Goal: Information Seeking & Learning: Learn about a topic

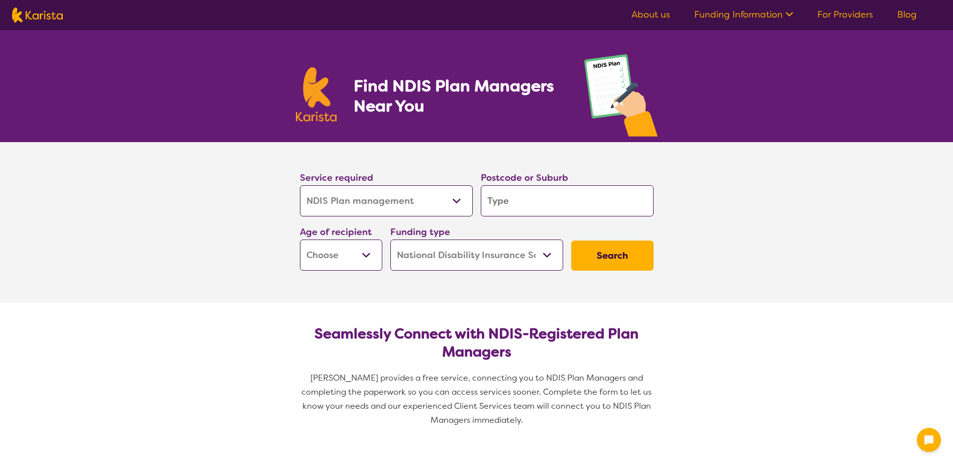
select select "NDIS Plan management"
select select "NDIS"
select select "NDIS Plan management"
select select "NDIS"
click at [534, 202] on input "search" at bounding box center [567, 200] width 173 height 31
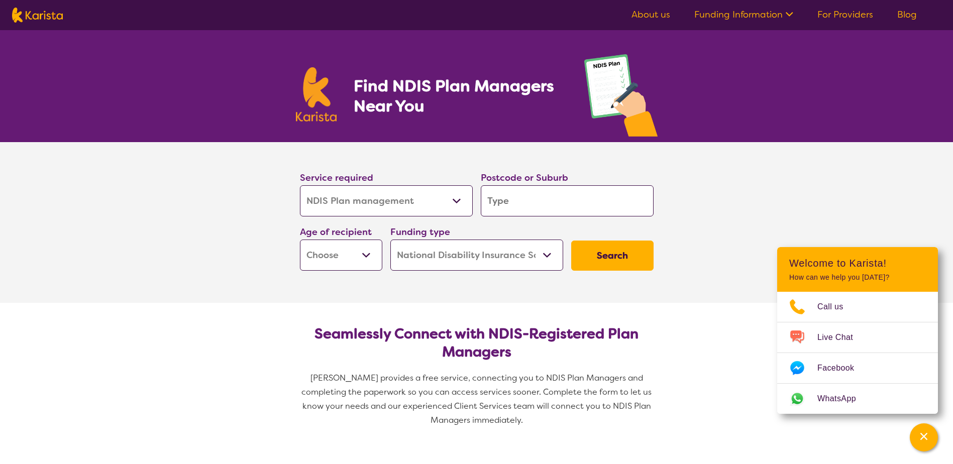
type input "2"
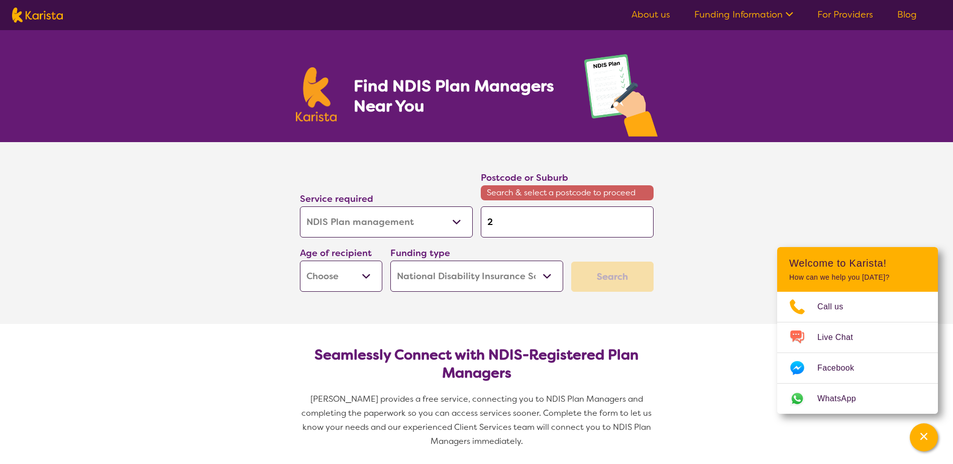
type input "24"
type input "240"
type input "2400"
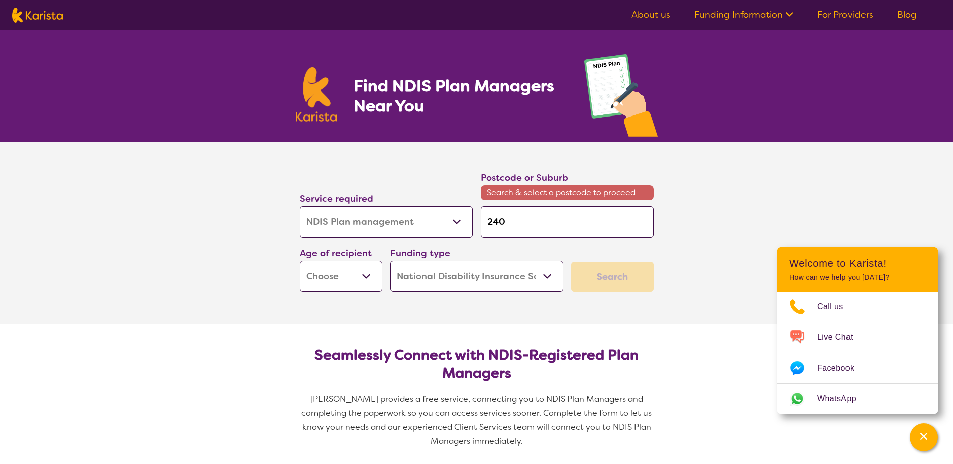
type input "2400"
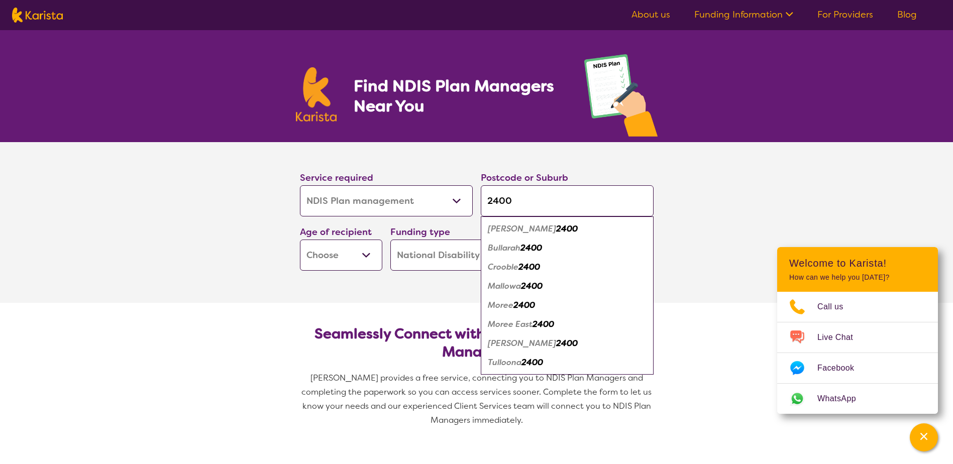
type input "2400"
click at [501, 304] on em "Moree" at bounding box center [501, 305] width 26 height 11
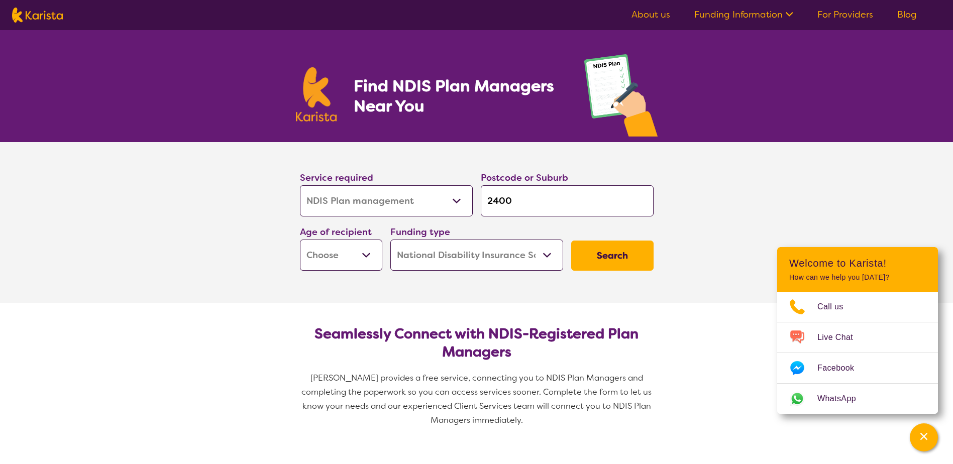
click at [644, 258] on button "Search" at bounding box center [612, 256] width 82 height 30
click at [335, 256] on select "Early Childhood - 0 to 9 Child - 10 to 11 Adolescent - 12 to 17 Adult - 18 to 6…" at bounding box center [341, 255] width 82 height 31
select select "AD"
click at [300, 240] on select "Early Childhood - 0 to 9 Child - 10 to 11 Adolescent - 12 to 17 Adult - 18 to 6…" at bounding box center [341, 255] width 82 height 31
select select "AD"
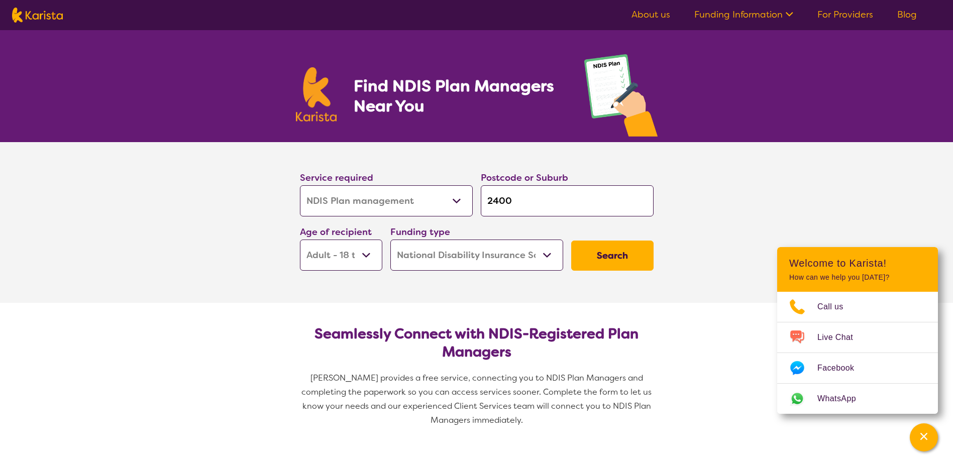
click at [619, 252] on button "Search" at bounding box center [612, 256] width 82 height 30
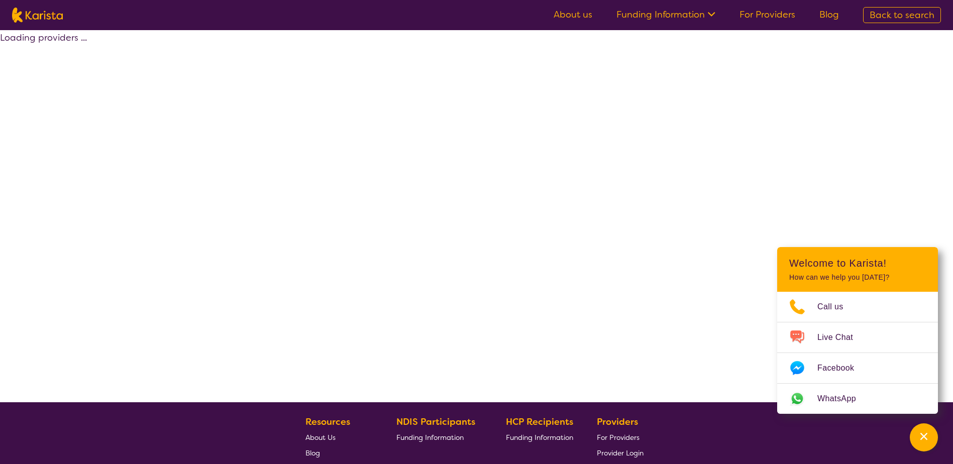
select select "by_score"
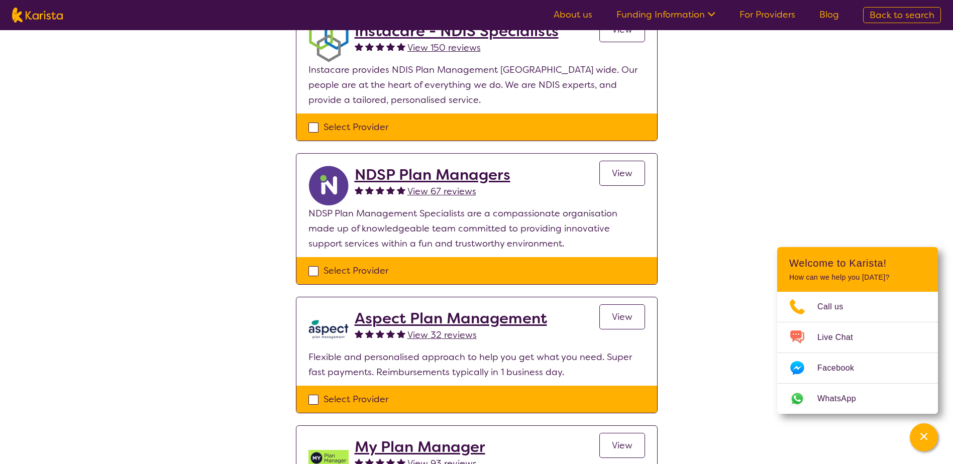
scroll to position [352, 0]
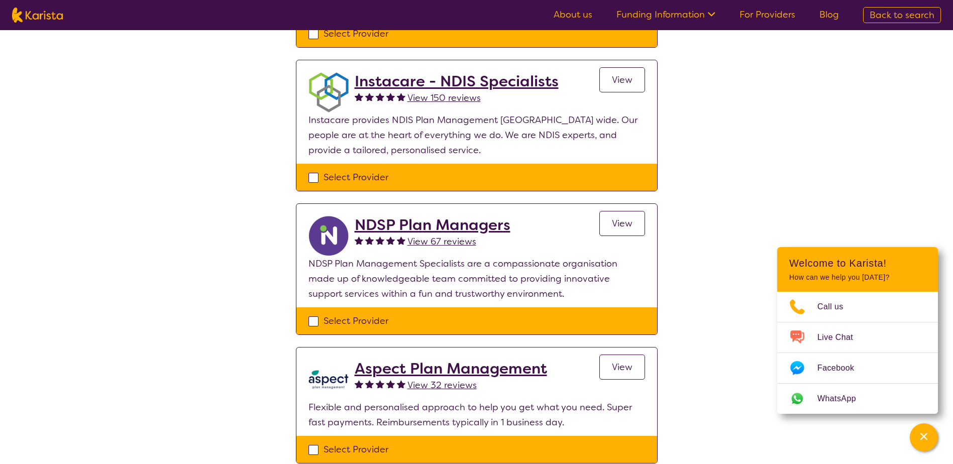
click at [615, 75] on span "View" at bounding box center [622, 80] width 21 height 12
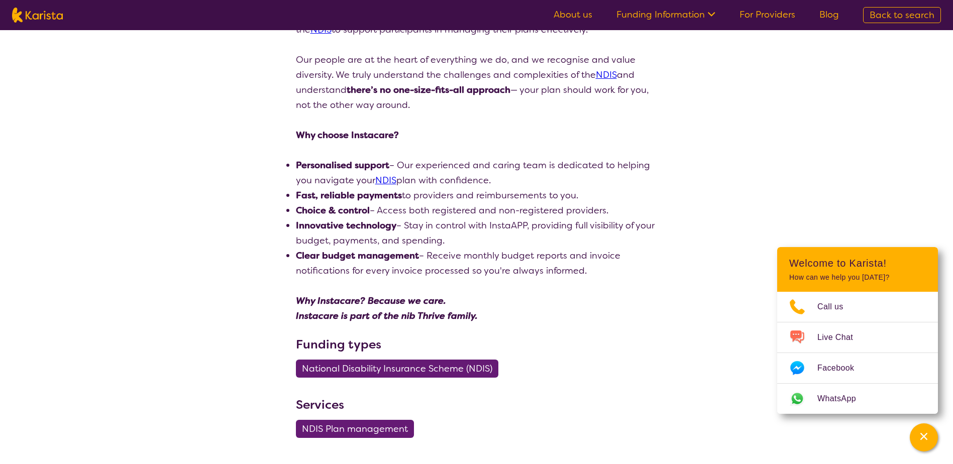
scroll to position [201, 0]
